Goal: Information Seeking & Learning: Learn about a topic

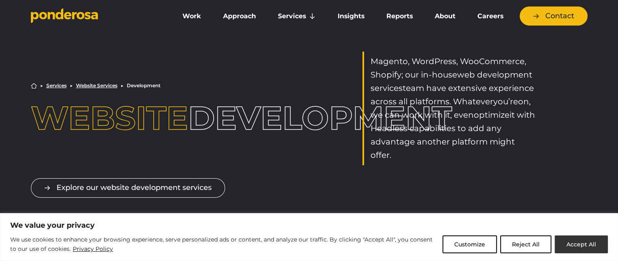
click at [575, 242] on button "Accept All" at bounding box center [581, 245] width 53 height 18
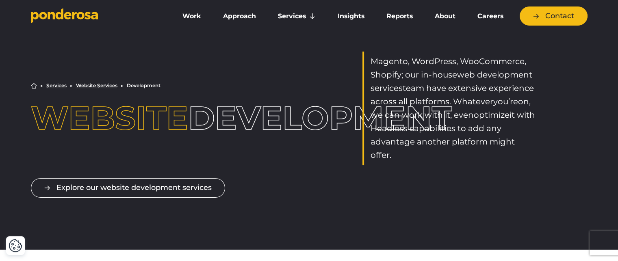
scroll to position [244, 0]
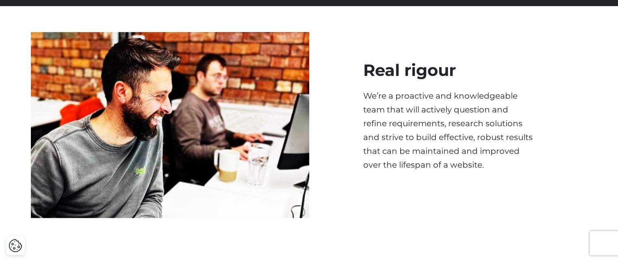
drag, startPoint x: 367, startPoint y: 65, endPoint x: 470, endPoint y: 61, distance: 103.3
click at [470, 61] on h2 "Real rigour" at bounding box center [448, 70] width 170 height 24
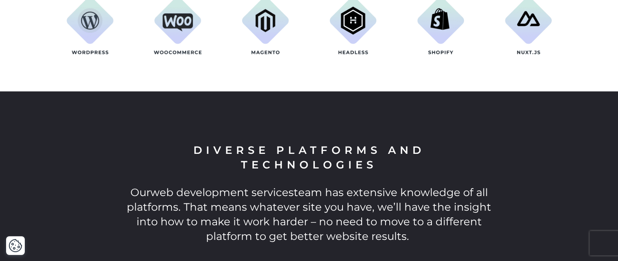
scroll to position [528, 0]
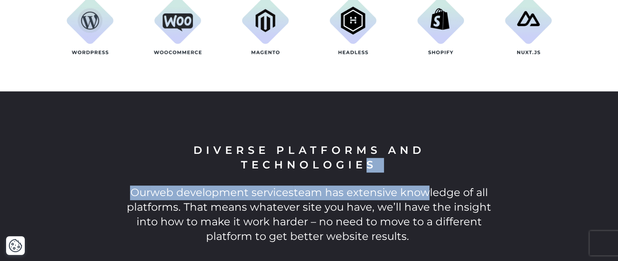
drag, startPoint x: 193, startPoint y: 148, endPoint x: 432, endPoint y: 175, distance: 240.0
click at [431, 174] on div "Diverse platforms and technologies Our web development services team has extens…" at bounding box center [309, 193] width 367 height 101
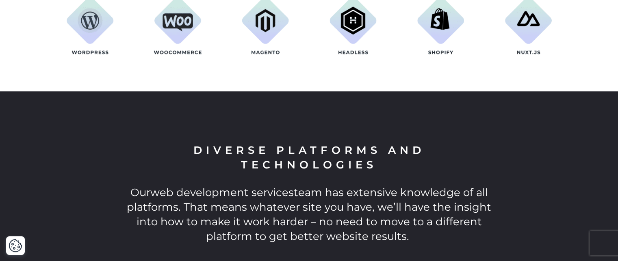
click at [432, 175] on div "Diverse platforms and technologies Our web development services team has extens…" at bounding box center [309, 193] width 367 height 101
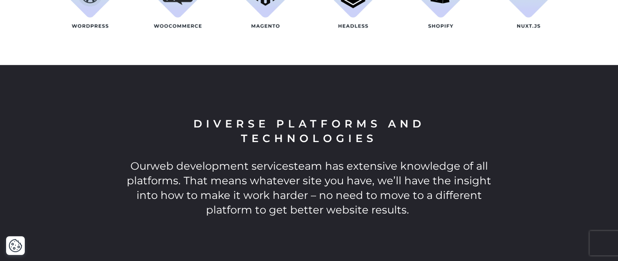
scroll to position [569, 0]
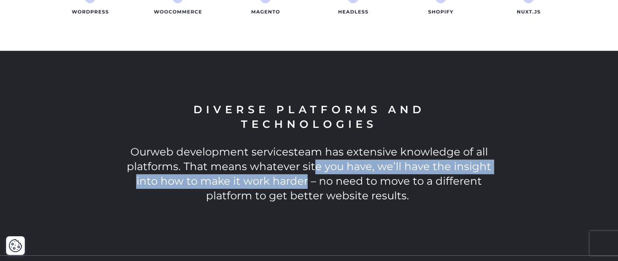
drag, startPoint x: 315, startPoint y: 163, endPoint x: 307, endPoint y: 178, distance: 17.6
click at [307, 178] on span "team has extensive knowledge of all platforms. That means whatever site you hav…" at bounding box center [309, 173] width 364 height 57
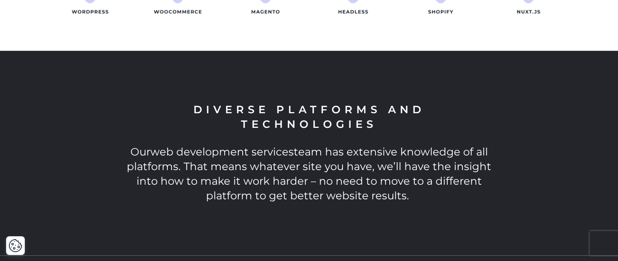
click at [366, 185] on span "team has extensive knowledge of all platforms. That means whatever site you hav…" at bounding box center [309, 173] width 364 height 57
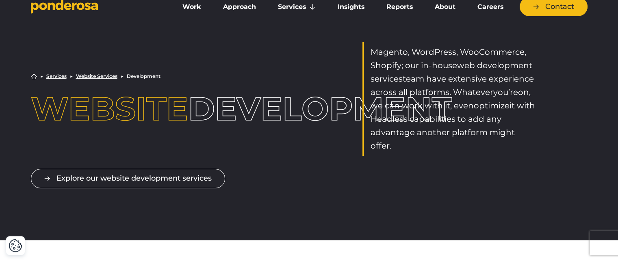
scroll to position [0, 0]
